Goal: Check status: Check status

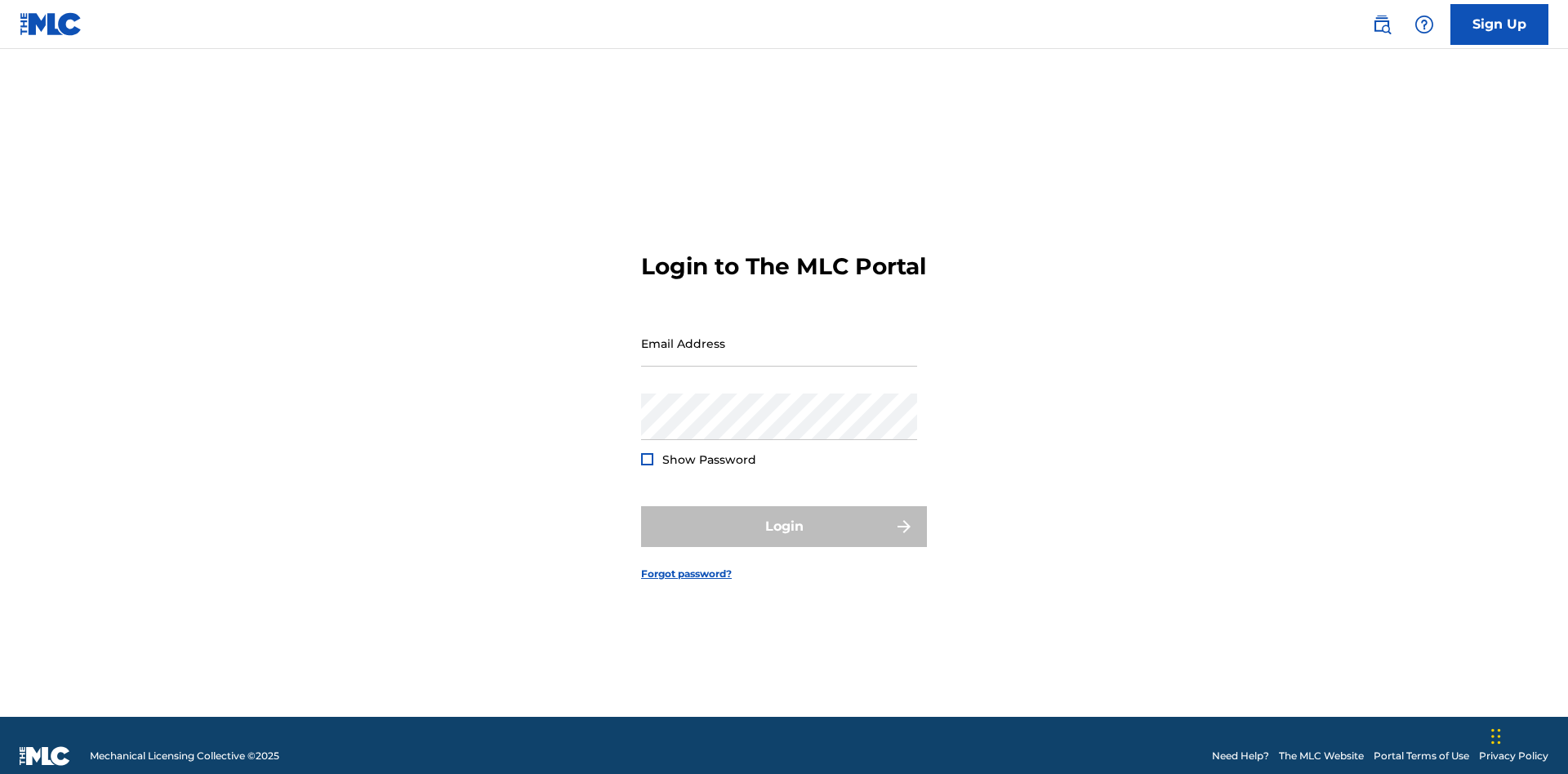
scroll to position [21, 0]
click at [780, 336] on input "Email Address" at bounding box center [779, 343] width 276 height 46
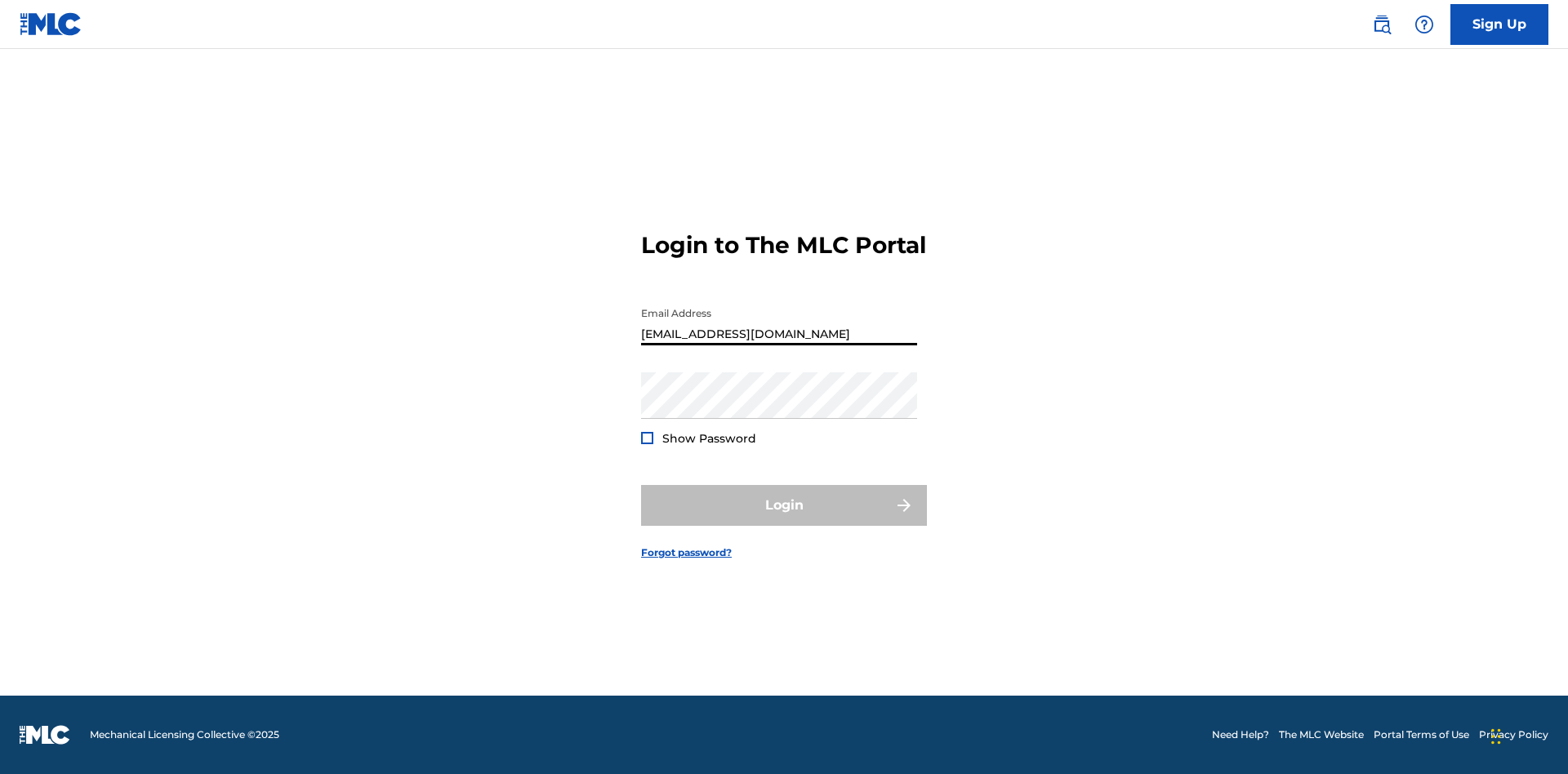
type input "[EMAIL_ADDRESS][DOMAIN_NAME]"
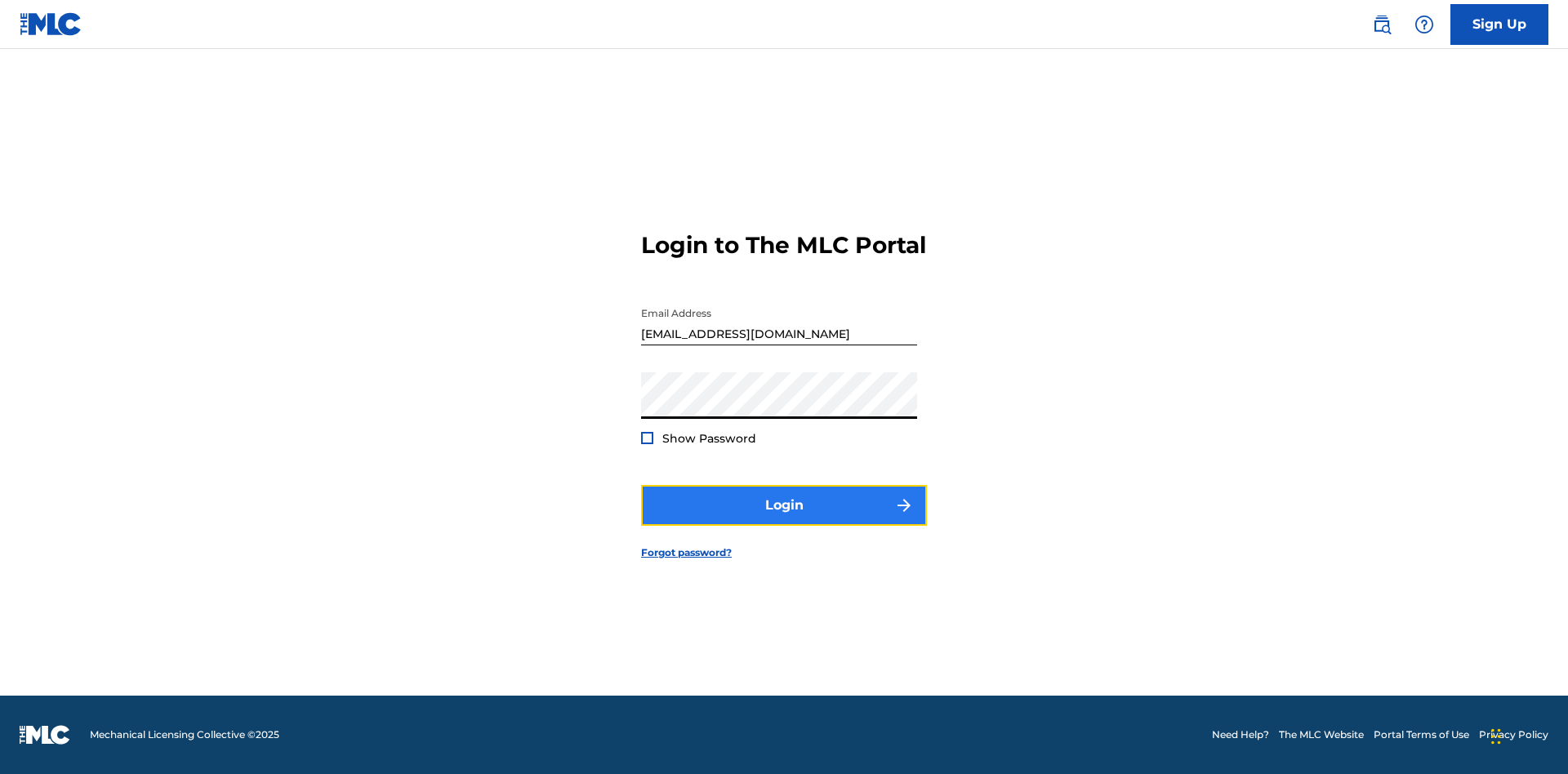
click at [784, 519] on button "Login" at bounding box center [784, 506] width 286 height 40
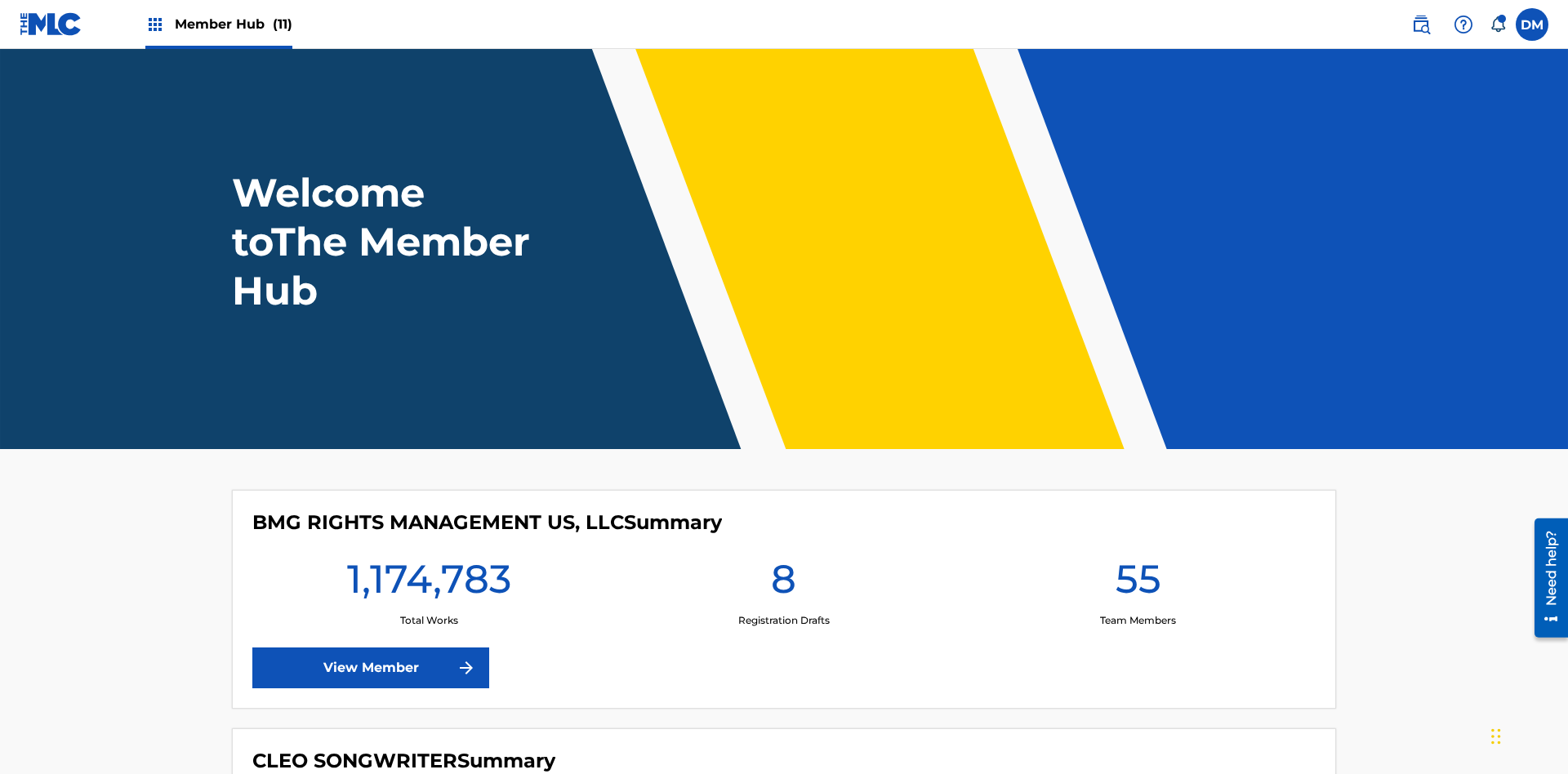
click at [233, 24] on span "Member Hub (11)" at bounding box center [234, 24] width 117 height 19
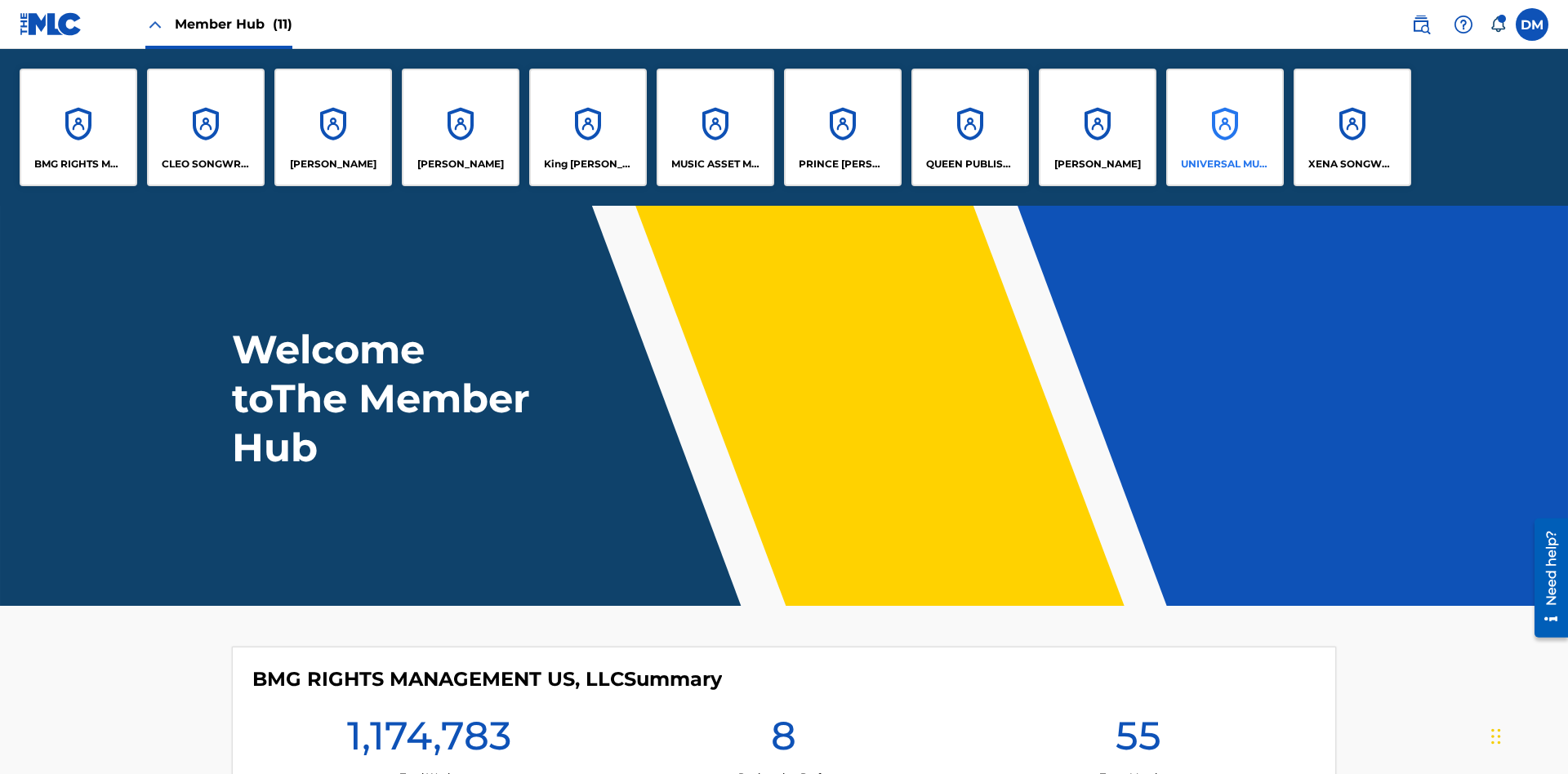
click at [1225, 164] on p "UNIVERSAL MUSIC PUB GROUP" at bounding box center [1226, 163] width 89 height 14
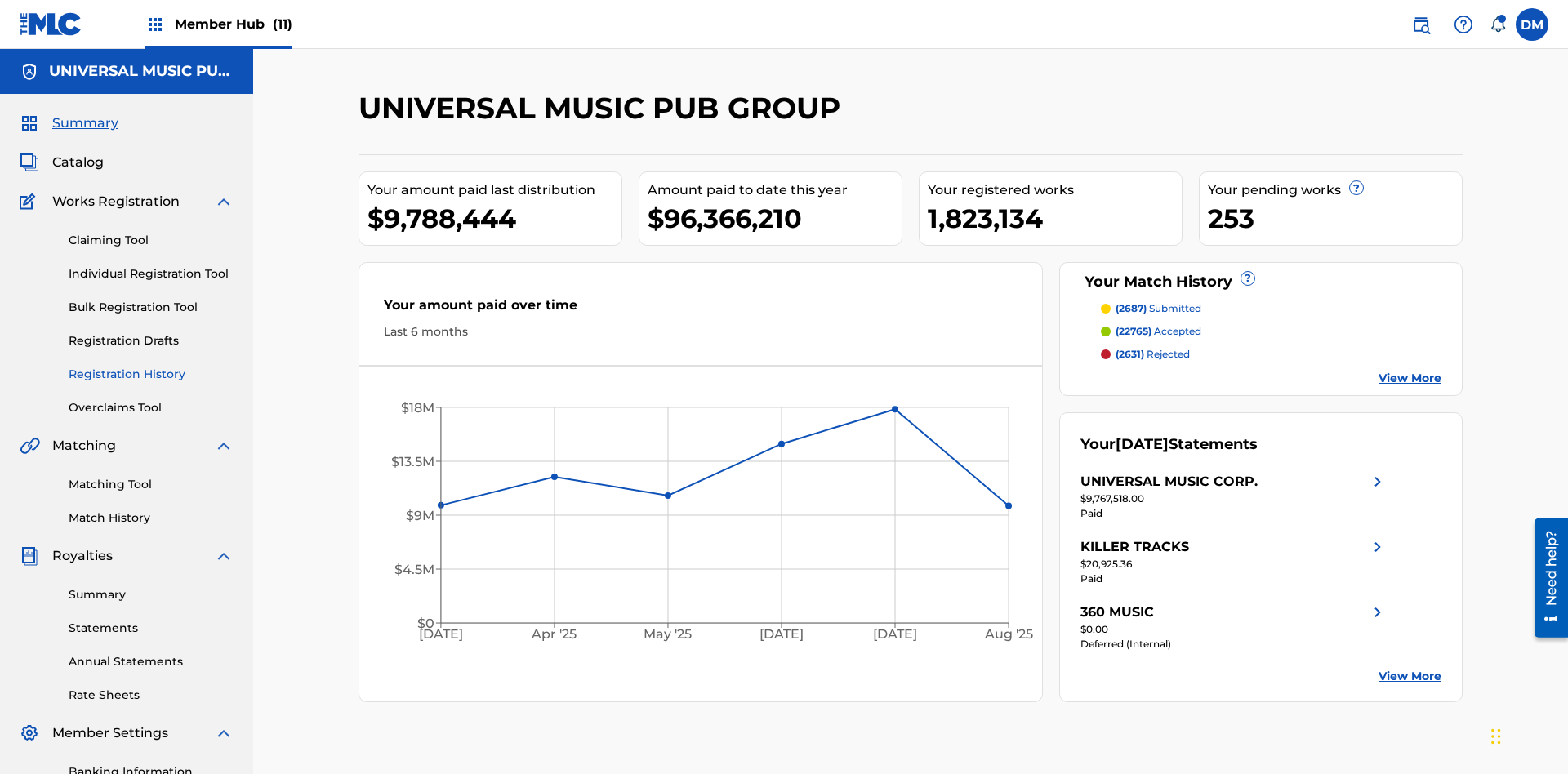
click at [151, 366] on link "Registration History" at bounding box center [151, 375] width 165 height 17
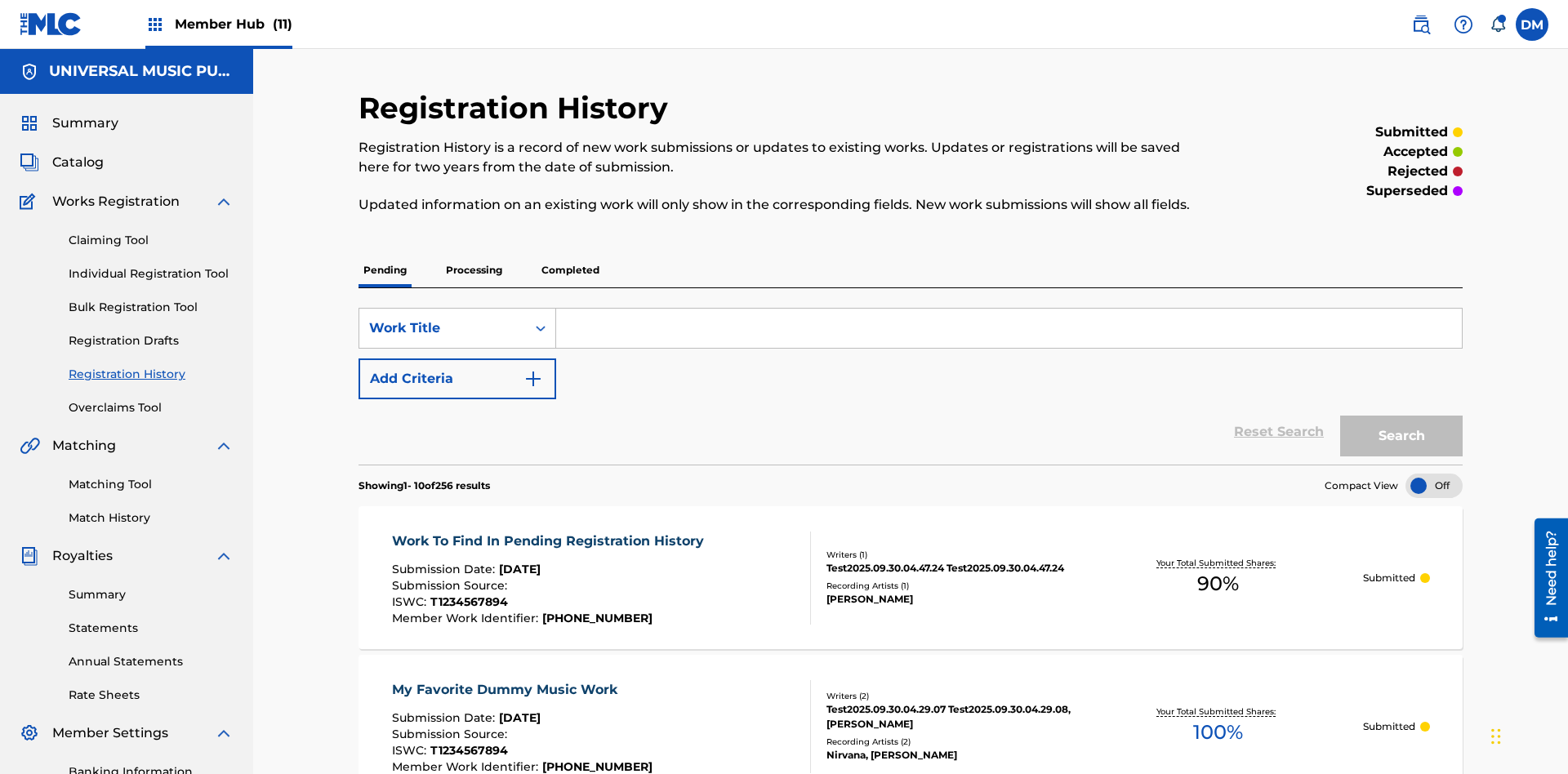
click at [1434, 474] on div at bounding box center [1433, 486] width 57 height 24
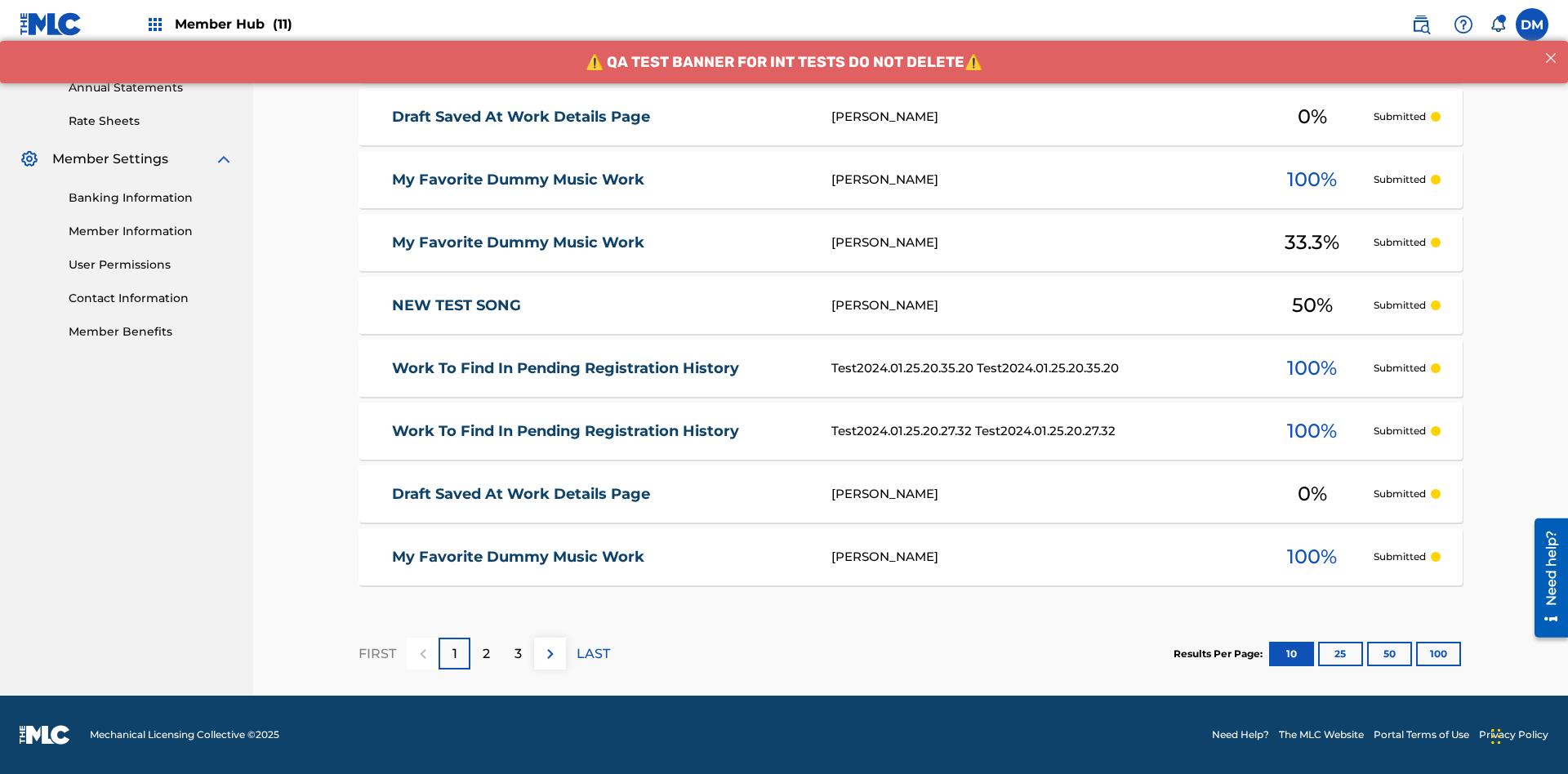
scroll to position [376, 0]
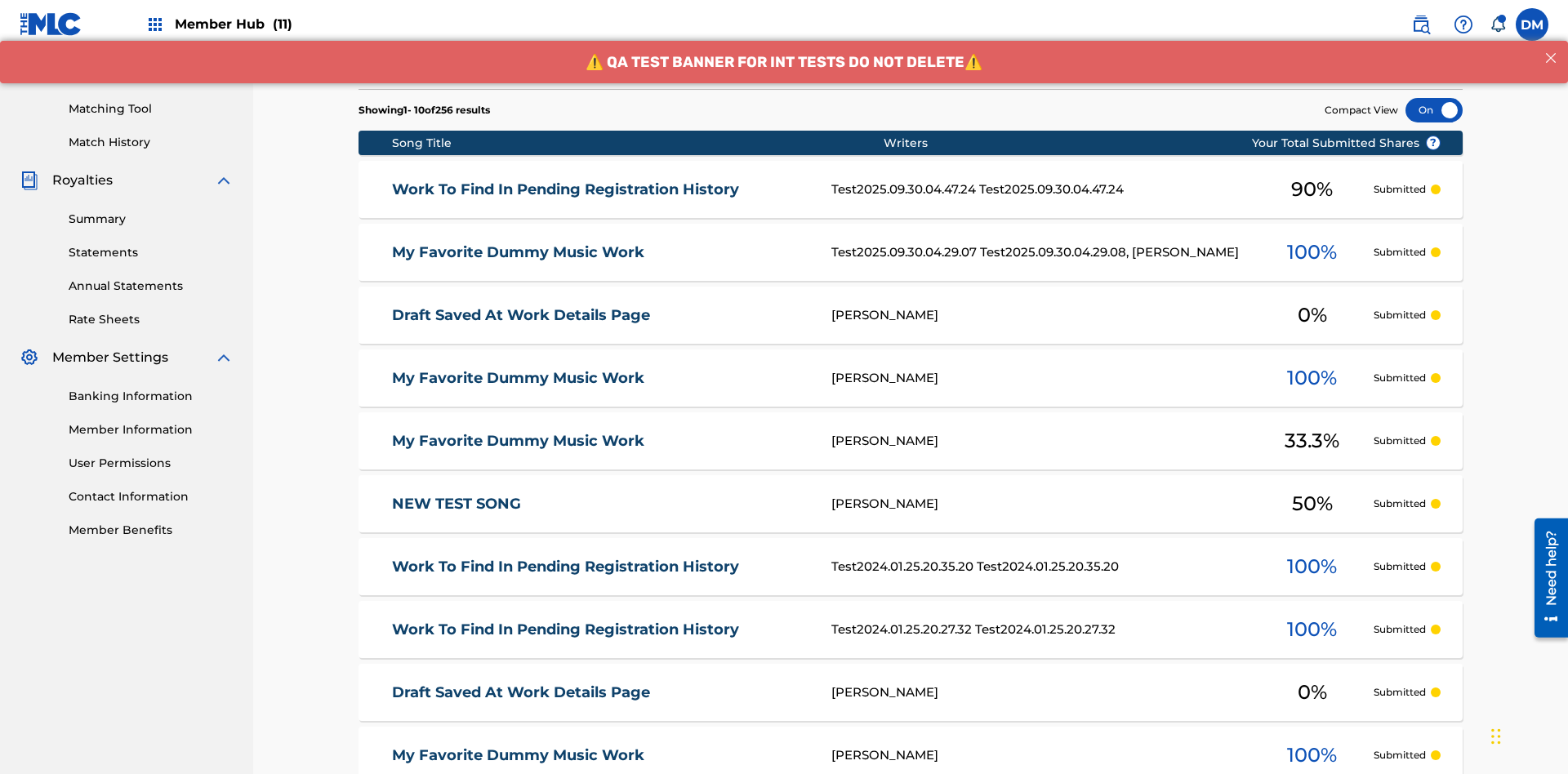
click at [1434, 111] on div at bounding box center [1433, 110] width 57 height 24
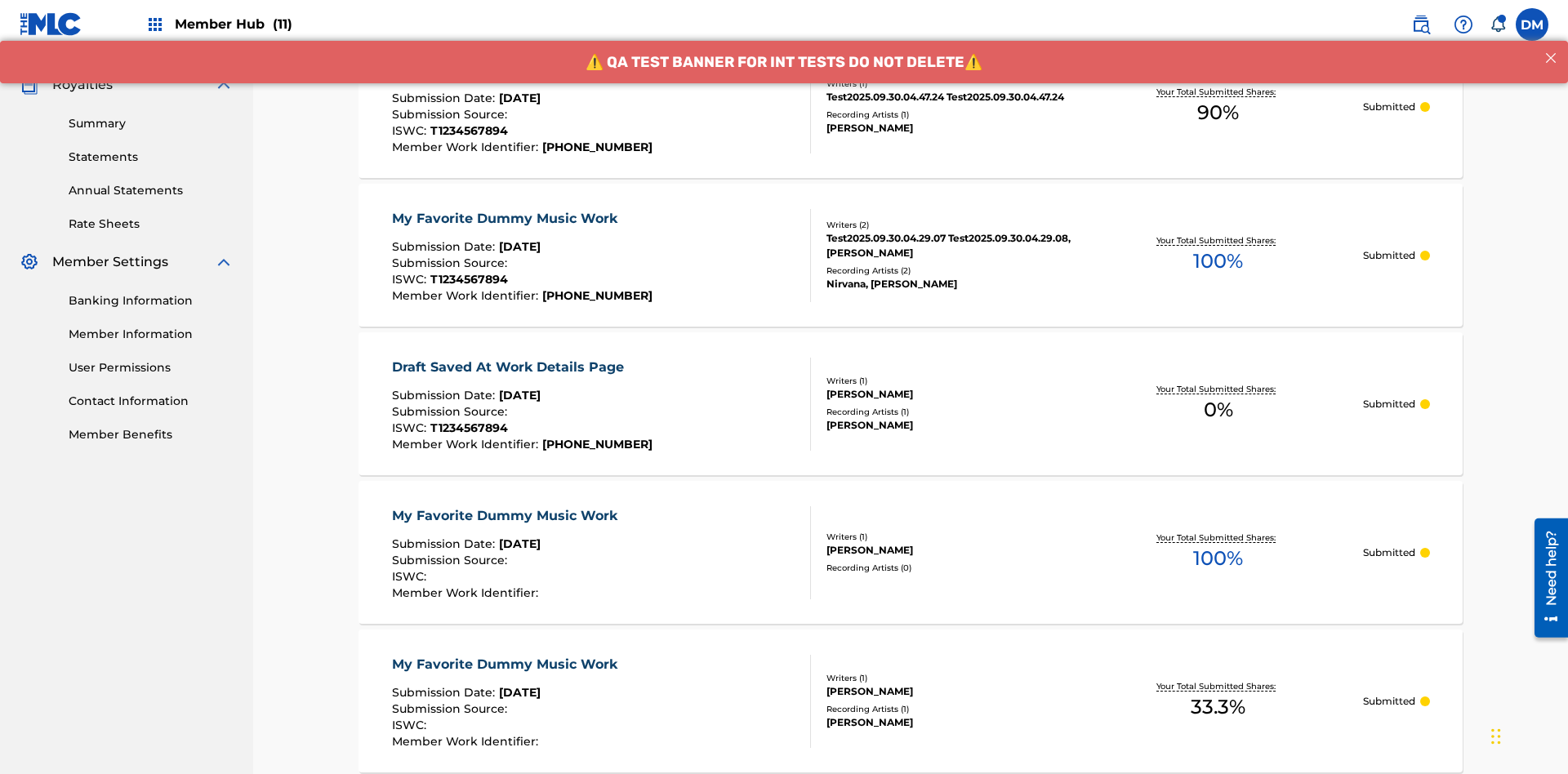
scroll to position [0, 0]
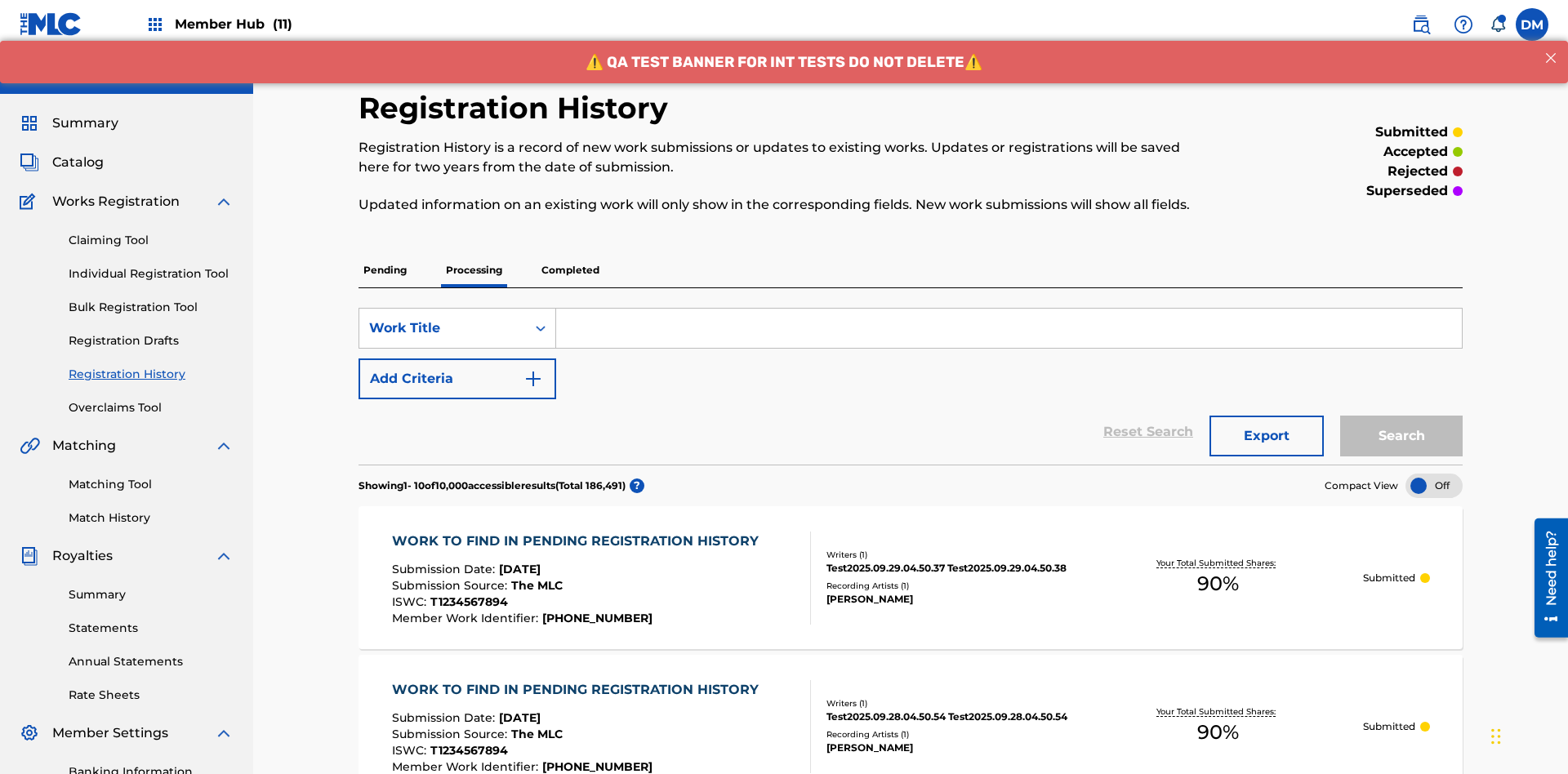
scroll to position [376, 0]
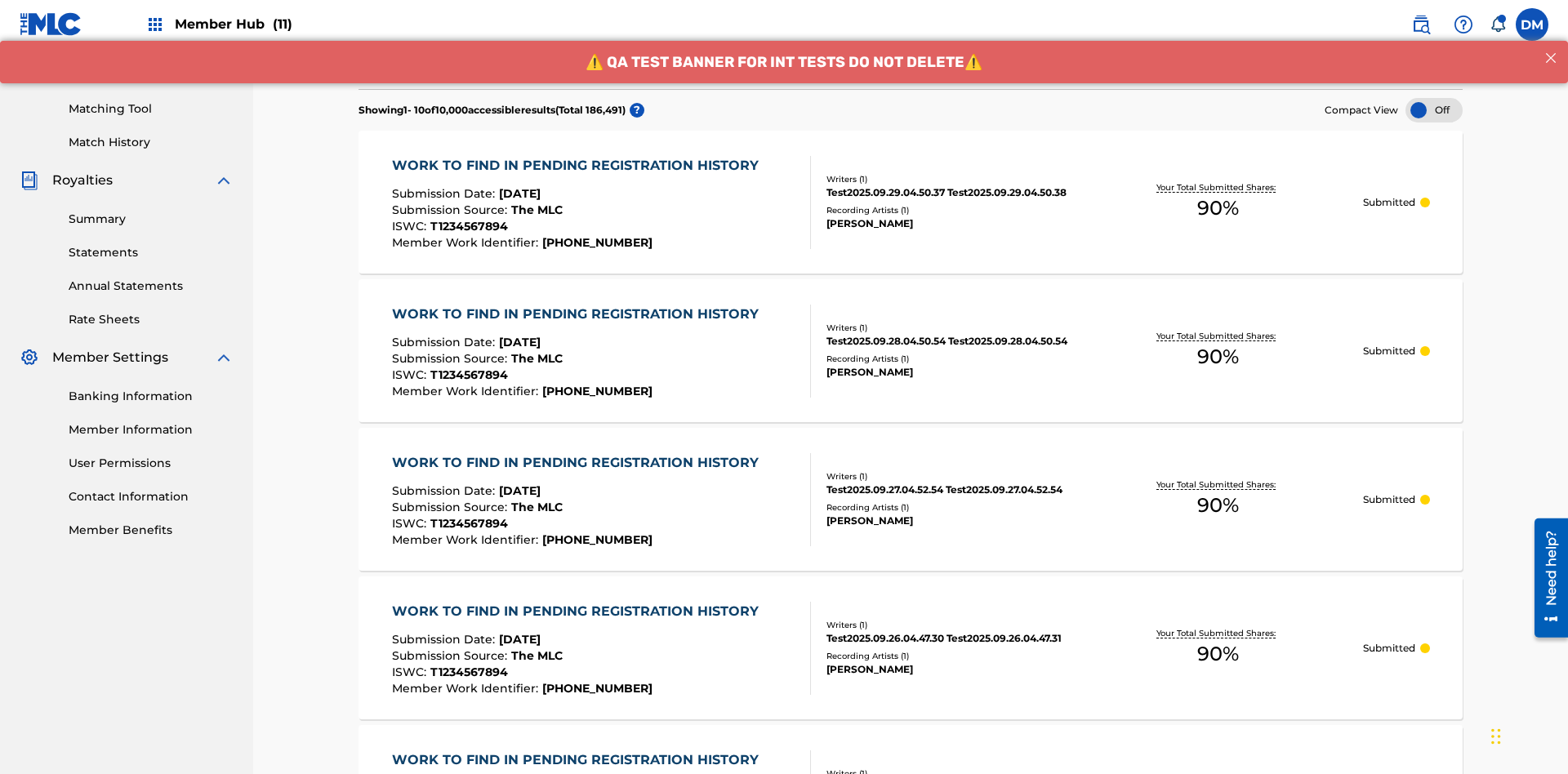
click at [1434, 111] on div at bounding box center [1433, 110] width 57 height 24
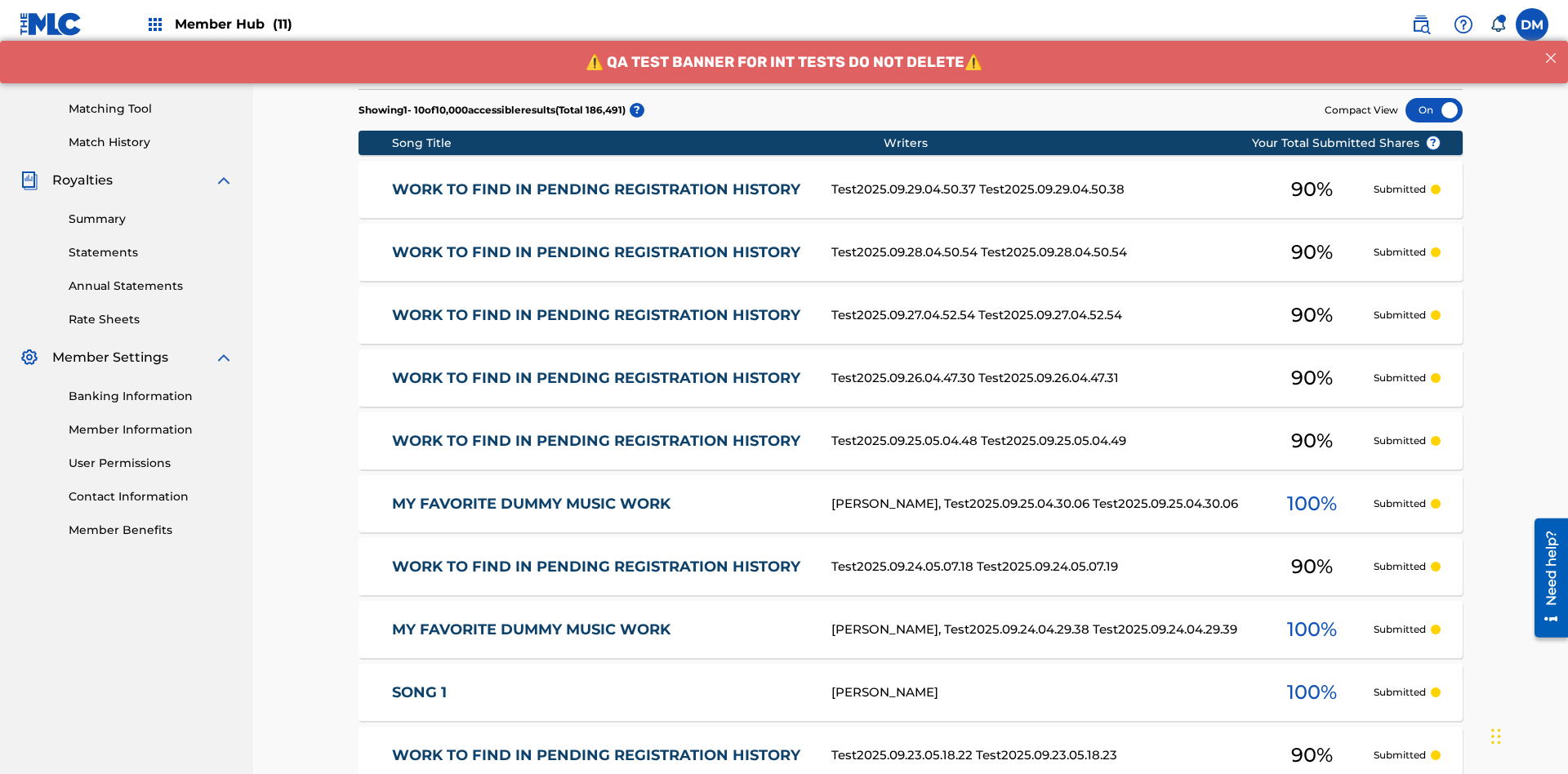
click at [1434, 111] on div at bounding box center [1433, 110] width 57 height 24
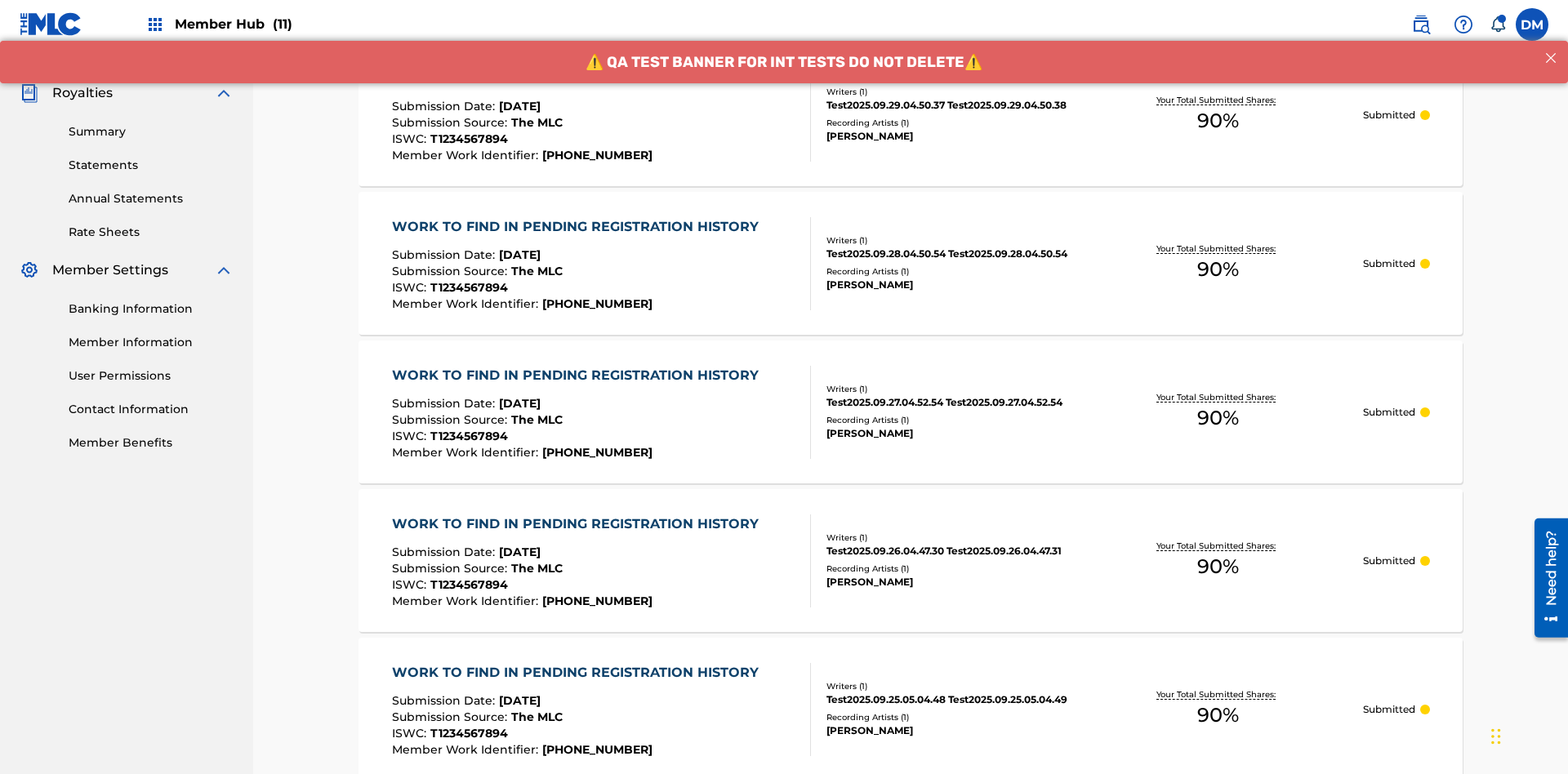
scroll to position [471, 0]
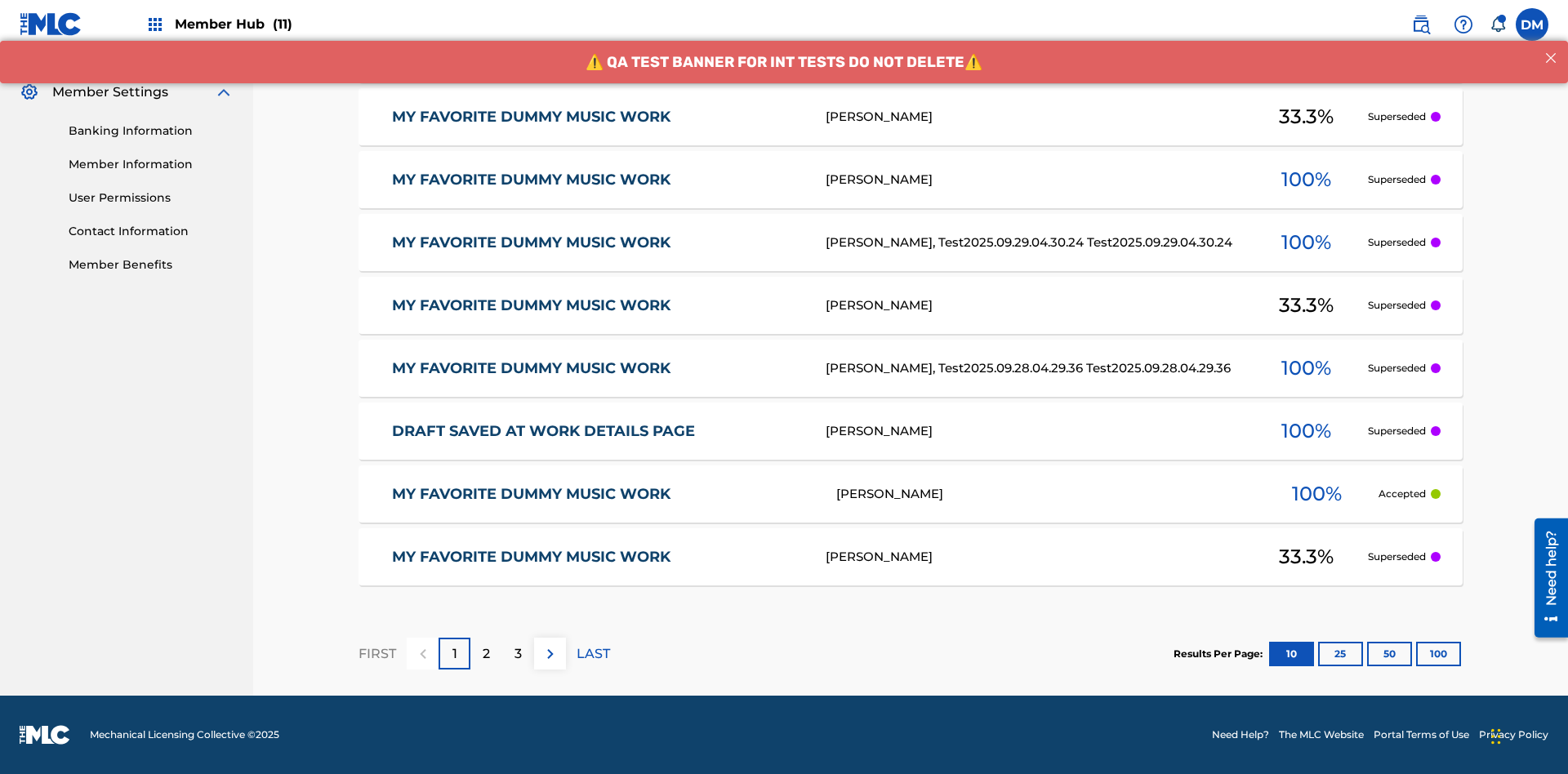
scroll to position [443, 0]
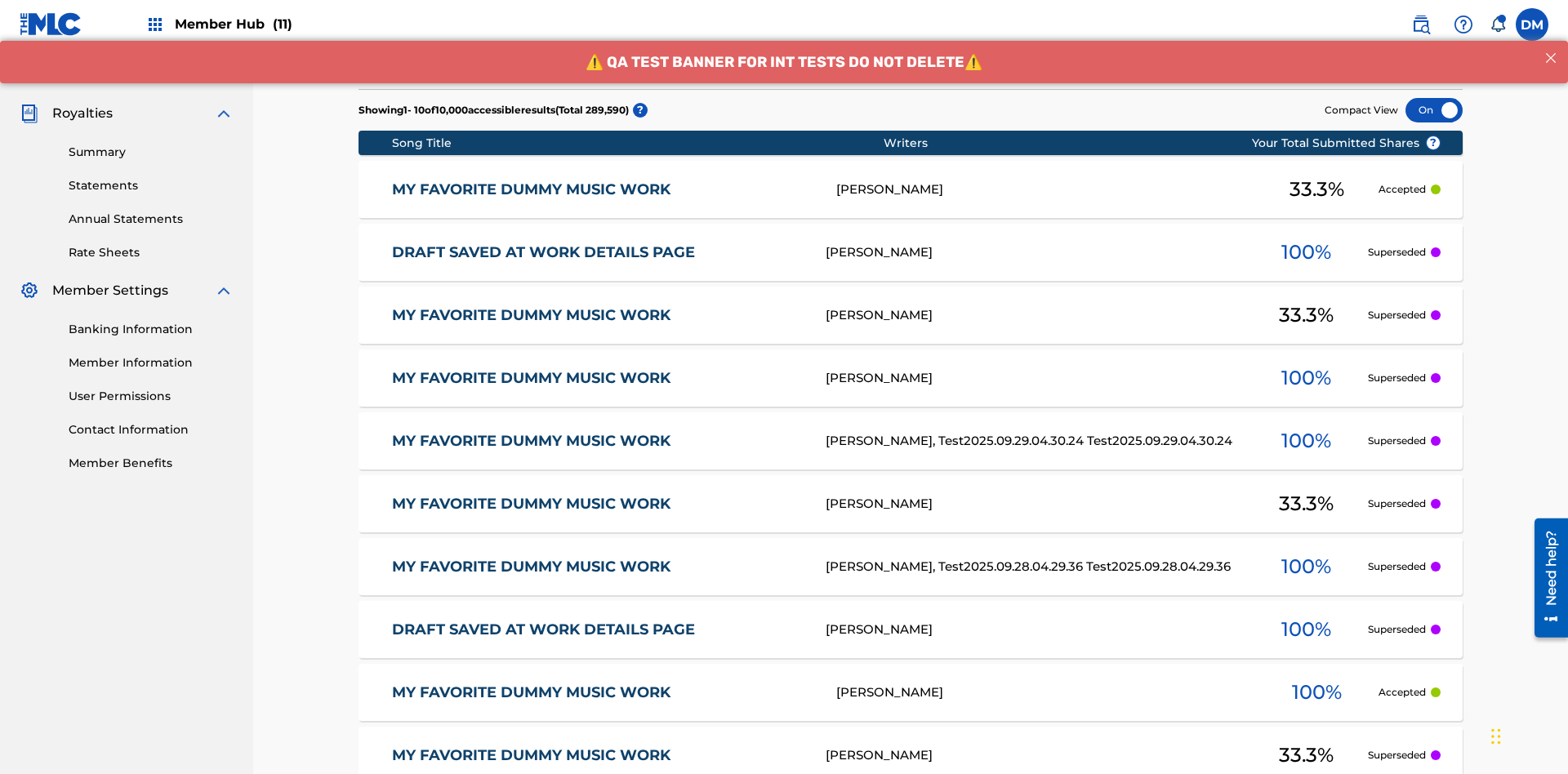
click at [1434, 111] on div at bounding box center [1433, 110] width 57 height 24
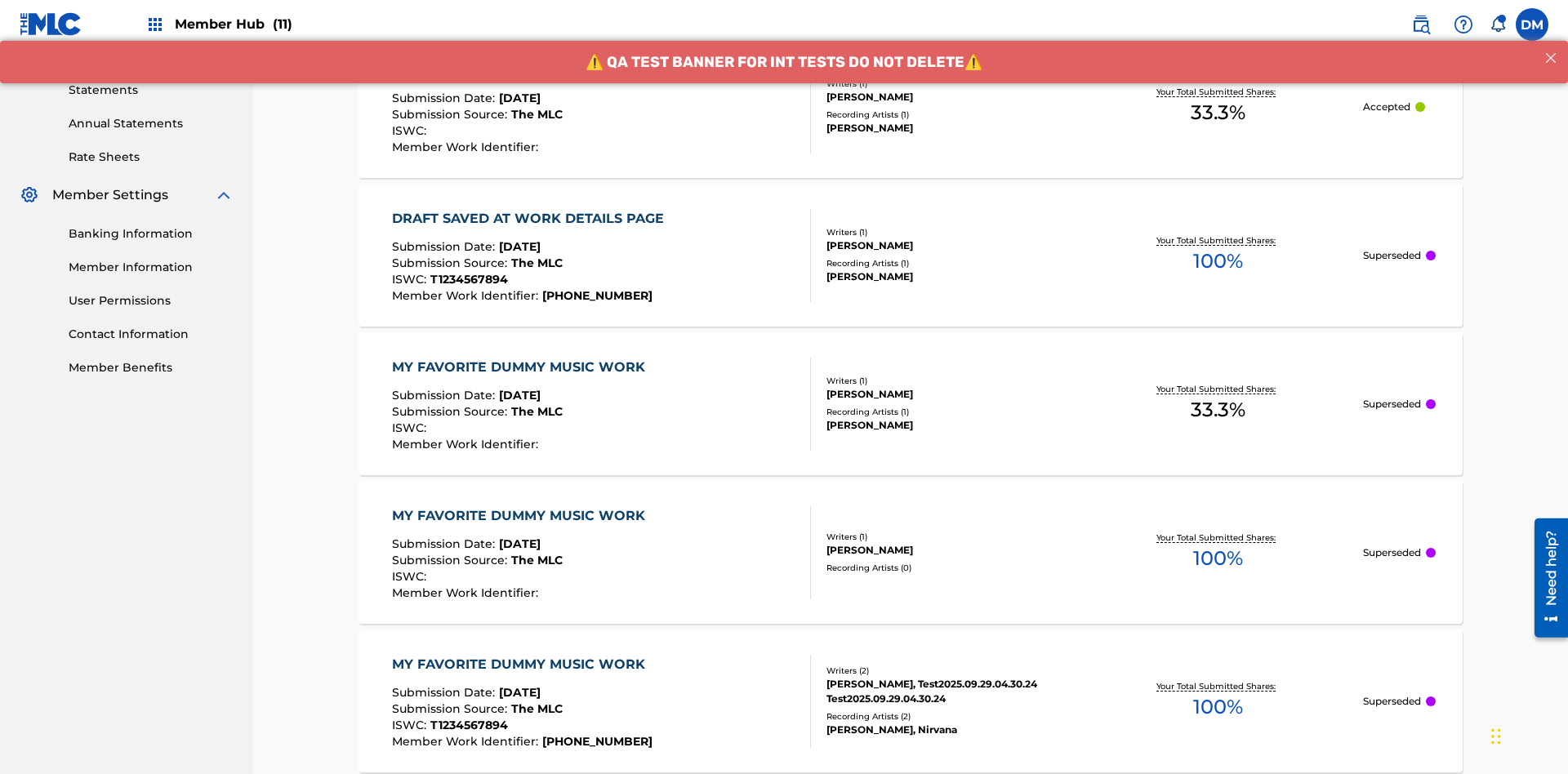
scroll to position [541, 0]
